Goal: Obtain resource: Obtain resource

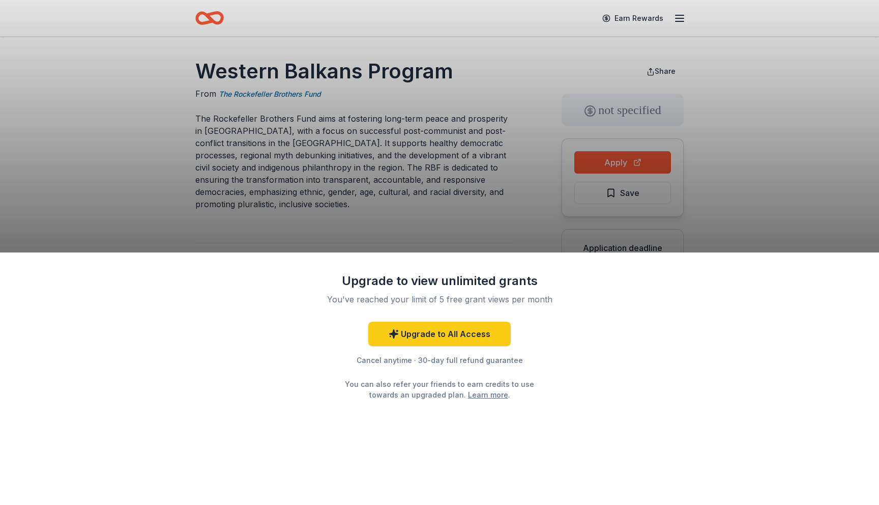
click at [385, 174] on div "Upgrade to view unlimited grants You've reached your limit of 5 free grant view…" at bounding box center [439, 252] width 879 height 505
click at [384, 224] on div "Upgrade to view unlimited grants You've reached your limit of 5 free grant view…" at bounding box center [439, 252] width 879 height 505
click at [374, 198] on div "Upgrade to view unlimited grants You've reached your limit of 5 free grant view…" at bounding box center [439, 252] width 879 height 505
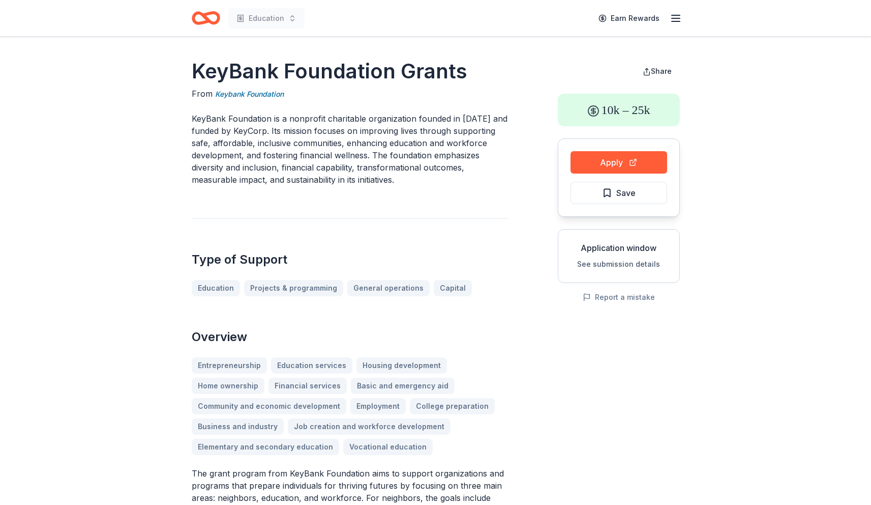
click at [353, 164] on p "KeyBank Foundation is a nonprofit charitable organization founded in [DATE] and…" at bounding box center [350, 148] width 317 height 73
click at [469, 332] on h2 "Overview" at bounding box center [350, 337] width 317 height 16
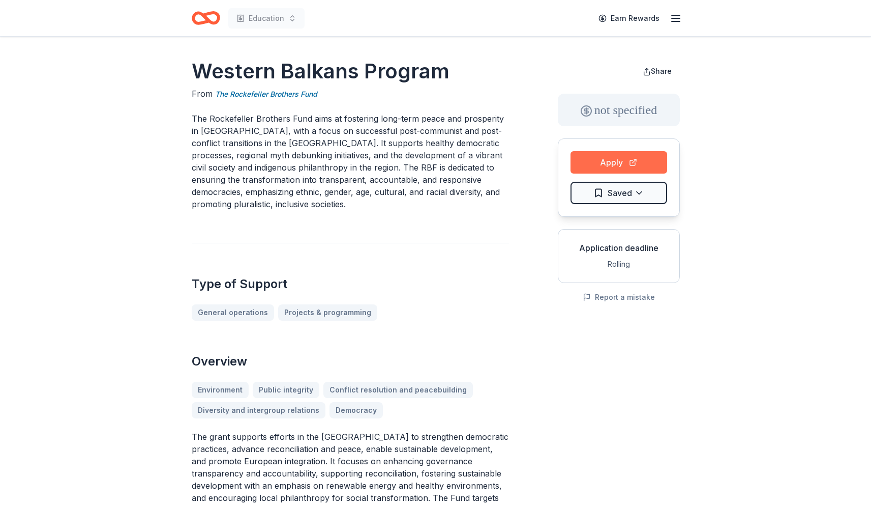
click at [584, 161] on button "Apply" at bounding box center [619, 162] width 97 height 22
